Goal: Task Accomplishment & Management: Use online tool/utility

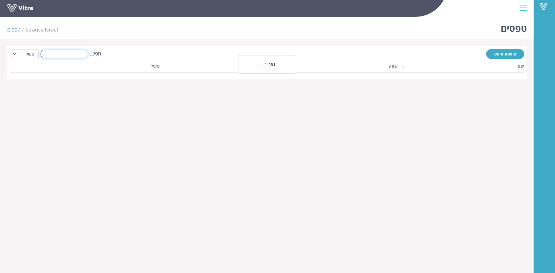
click at [72, 51] on input "חפש:" at bounding box center [64, 54] width 48 height 9
type input "t"
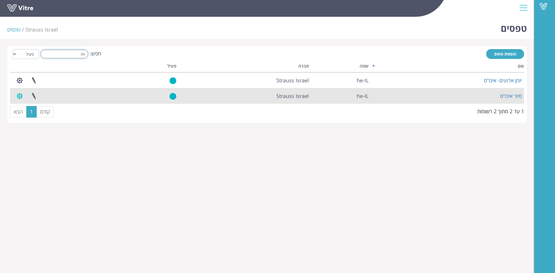
type input "איכ"
click at [19, 96] on button "button" at bounding box center [19, 95] width 14 height 15
click at [47, 117] on link "הגדרת משתמשים" at bounding box center [36, 118] width 46 height 8
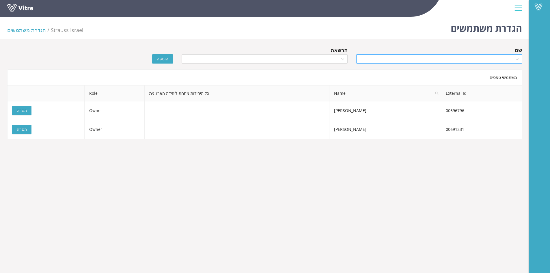
click at [478, 59] on input "search" at bounding box center [437, 59] width 155 height 9
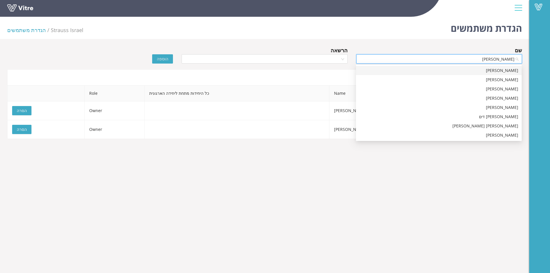
type input "[PERSON_NAME]"
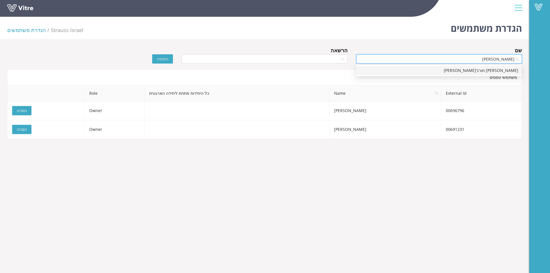
click at [496, 71] on div "[PERSON_NAME] תורג'[PERSON_NAME]" at bounding box center [439, 70] width 159 height 6
click at [300, 57] on input "search" at bounding box center [262, 59] width 155 height 9
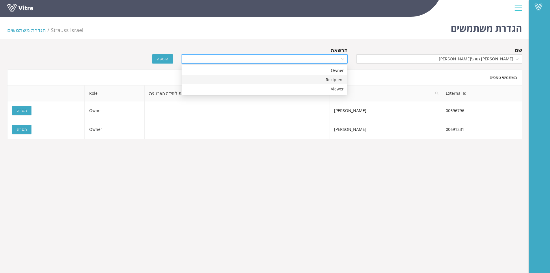
click at [330, 82] on div "Recipient" at bounding box center [264, 80] width 159 height 6
click at [159, 59] on span "הוספה" at bounding box center [163, 59] width 12 height 6
